Goal: Task Accomplishment & Management: Manage account settings

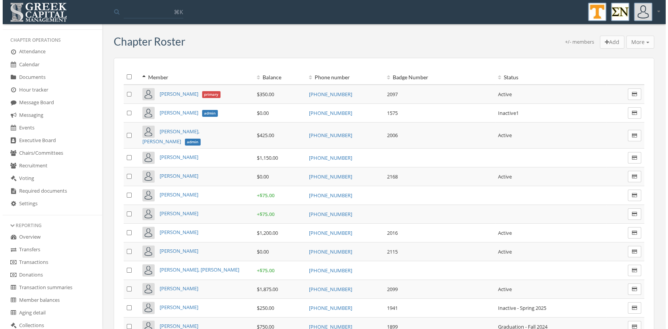
scroll to position [118, 0]
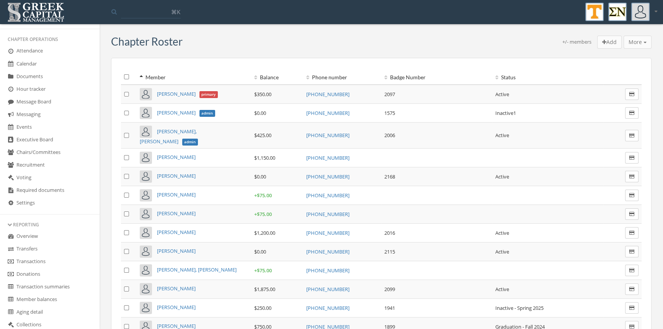
click at [44, 264] on link "Transactions" at bounding box center [49, 261] width 99 height 13
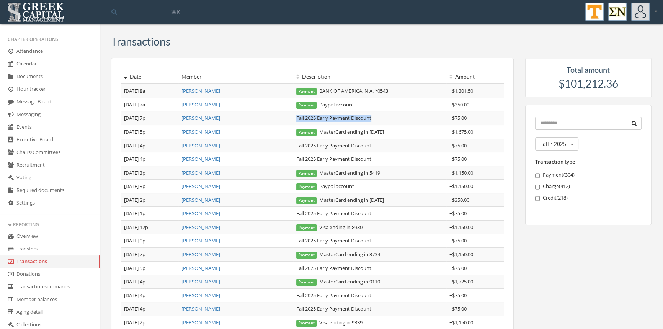
drag, startPoint x: 375, startPoint y: 116, endPoint x: 296, endPoint y: 117, distance: 78.4
click at [296, 117] on td "Fall 2025 Early Payment Discount" at bounding box center [369, 118] width 153 height 14
click at [199, 91] on link "[PERSON_NAME]" at bounding box center [200, 90] width 39 height 7
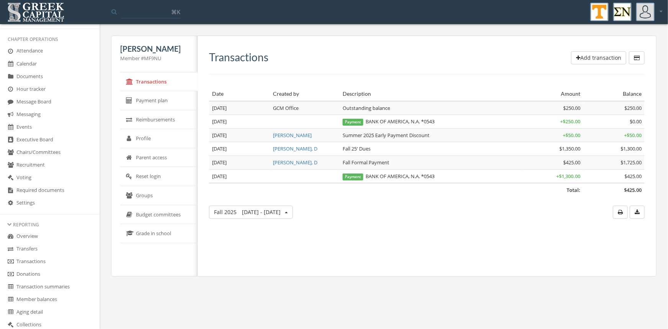
click at [588, 62] on button "Add transaction" at bounding box center [598, 57] width 55 height 13
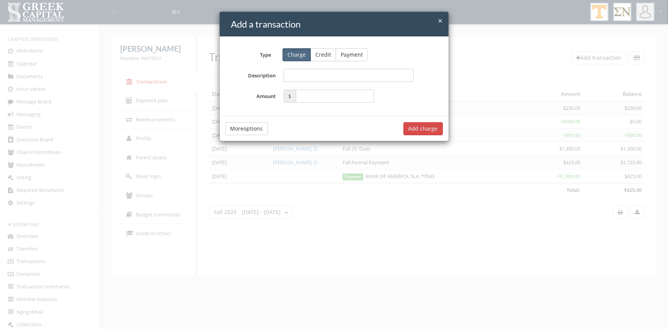
click at [441, 20] on span "×" at bounding box center [440, 20] width 5 height 11
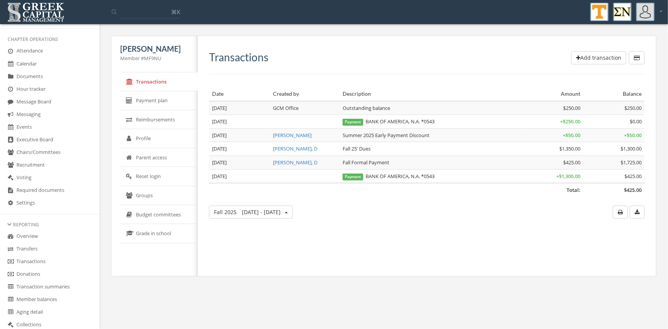
click at [585, 59] on button "Add transaction" at bounding box center [598, 57] width 55 height 13
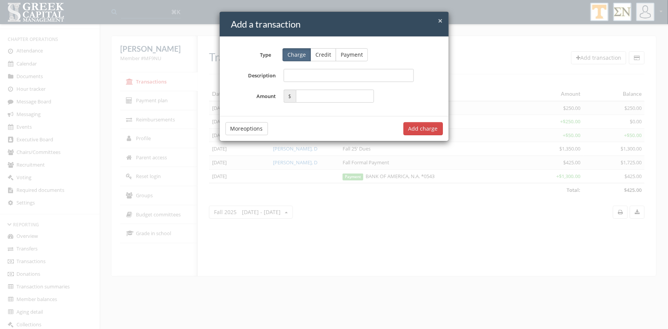
click at [325, 57] on button "Credit" at bounding box center [323, 54] width 26 height 13
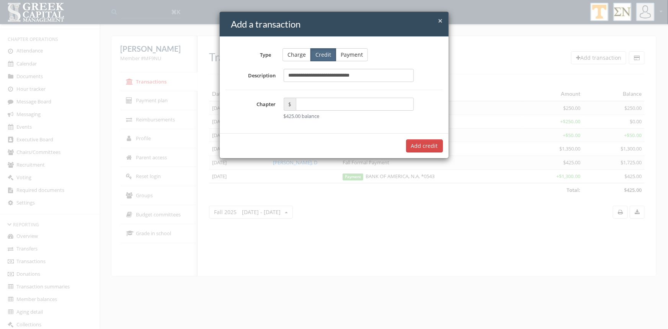
type input "**********"
click at [314, 111] on div "$ $425.00 balance" at bounding box center [349, 109] width 130 height 22
click at [313, 106] on input "text" at bounding box center [355, 104] width 118 height 13
type input "*****"
click at [417, 149] on button "Add $75.00 credit" at bounding box center [415, 145] width 55 height 13
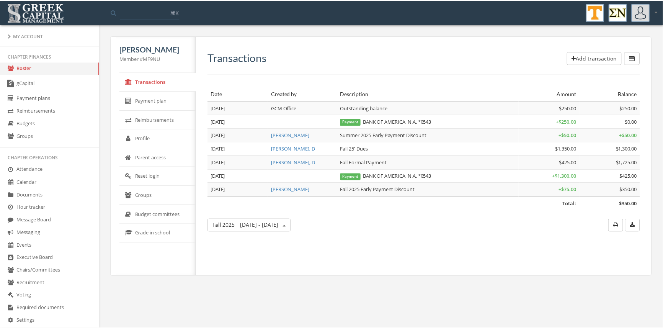
scroll to position [4, 0]
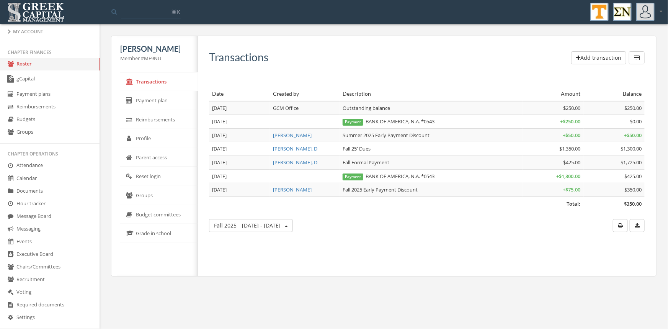
click at [27, 64] on link "Roster" at bounding box center [49, 64] width 99 height 13
